Goal: Book appointment/travel/reservation

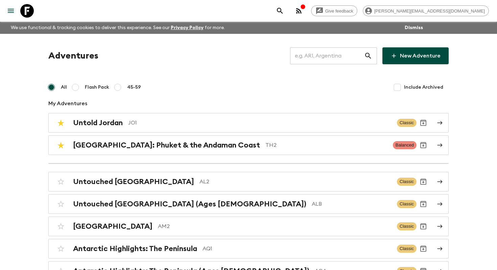
scroll to position [2388, 0]
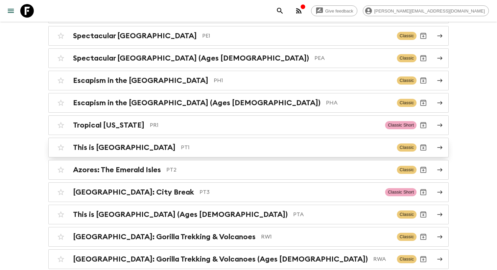
click at [181, 143] on p "PT1" at bounding box center [286, 147] width 211 height 8
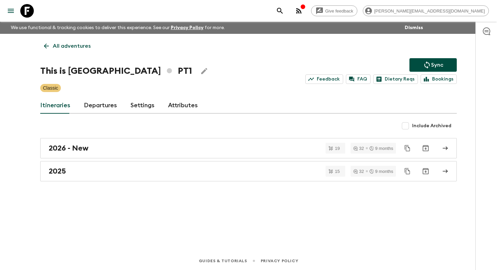
click at [106, 105] on link "Departures" at bounding box center [100, 105] width 33 height 16
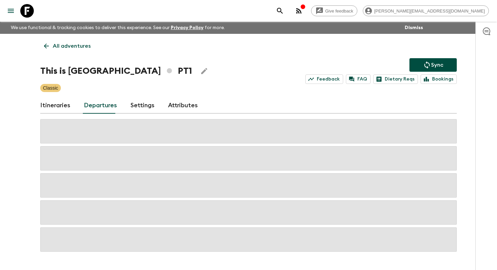
click at [106, 105] on link "Departures" at bounding box center [100, 105] width 33 height 16
click at [55, 108] on link "Itineraries" at bounding box center [55, 105] width 30 height 16
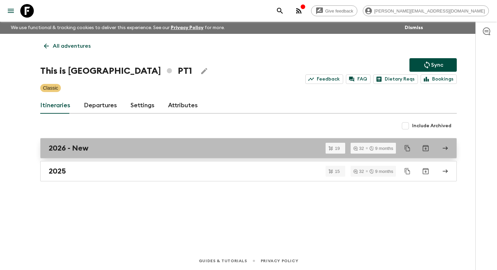
click at [65, 146] on h2 "2026 - New" at bounding box center [69, 148] width 40 height 9
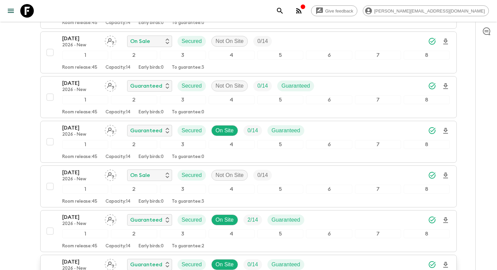
scroll to position [245, 0]
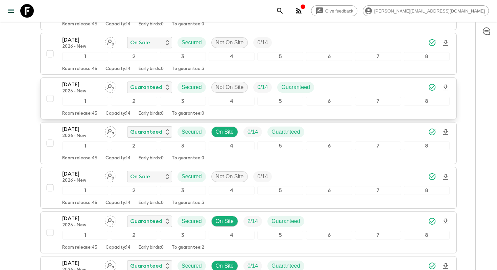
click at [85, 87] on p "19 May 2026" at bounding box center [80, 84] width 37 height 8
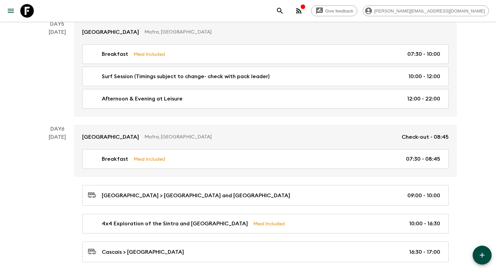
scroll to position [1048, 0]
